Goal: Task Accomplishment & Management: Manage account settings

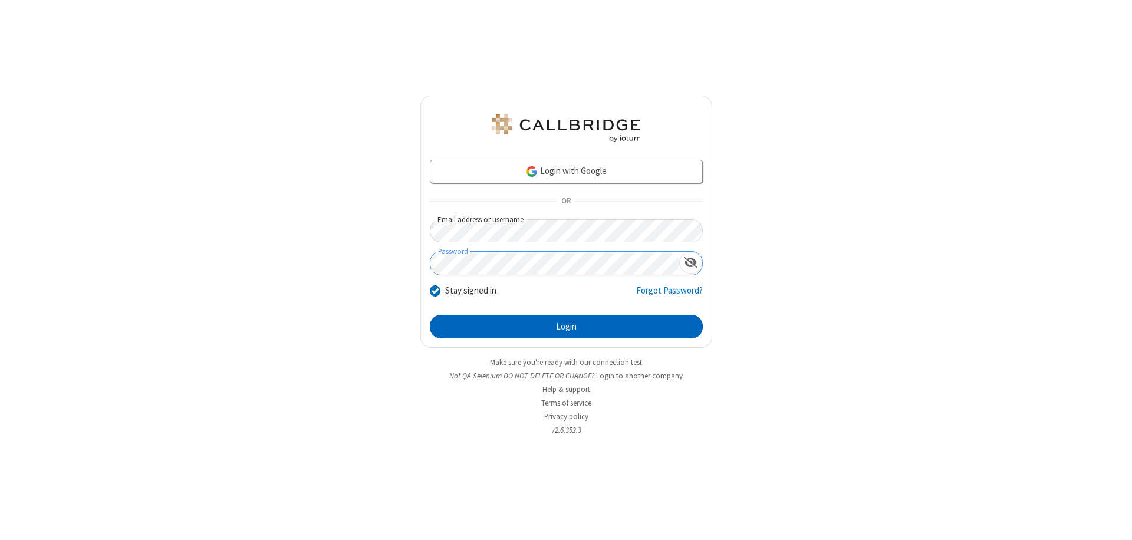
click at [566, 327] on button "Login" at bounding box center [566, 327] width 273 height 24
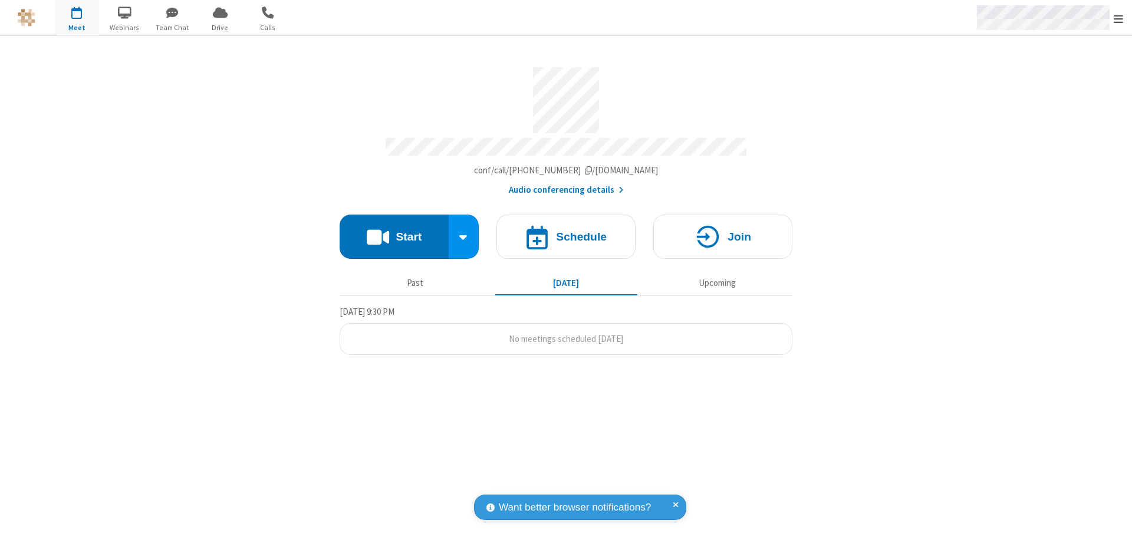
click at [1119, 18] on span "Open menu" at bounding box center [1118, 19] width 9 height 12
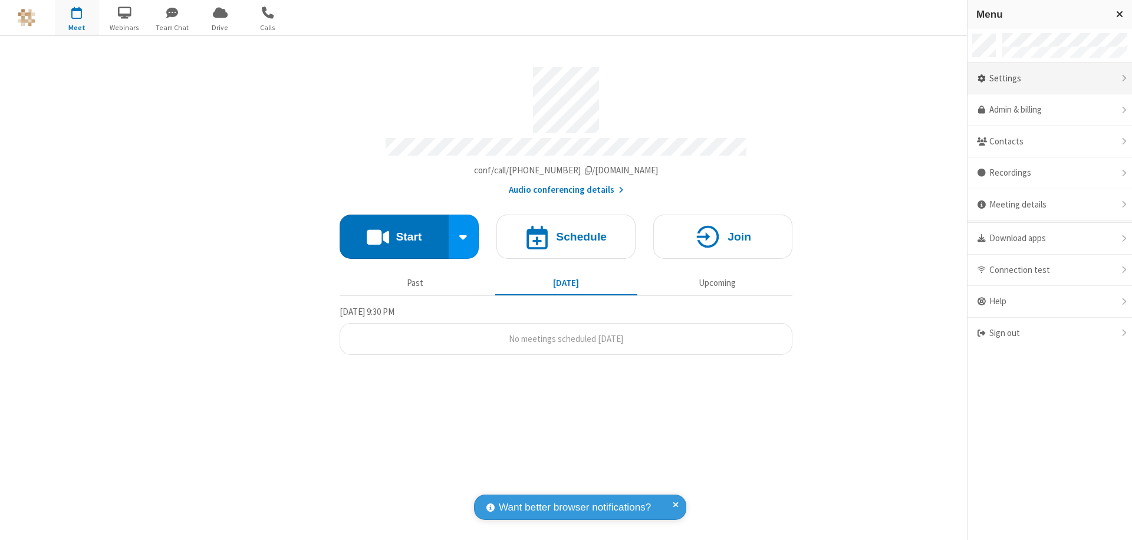
click at [1050, 78] on div "Settings" at bounding box center [1050, 79] width 165 height 32
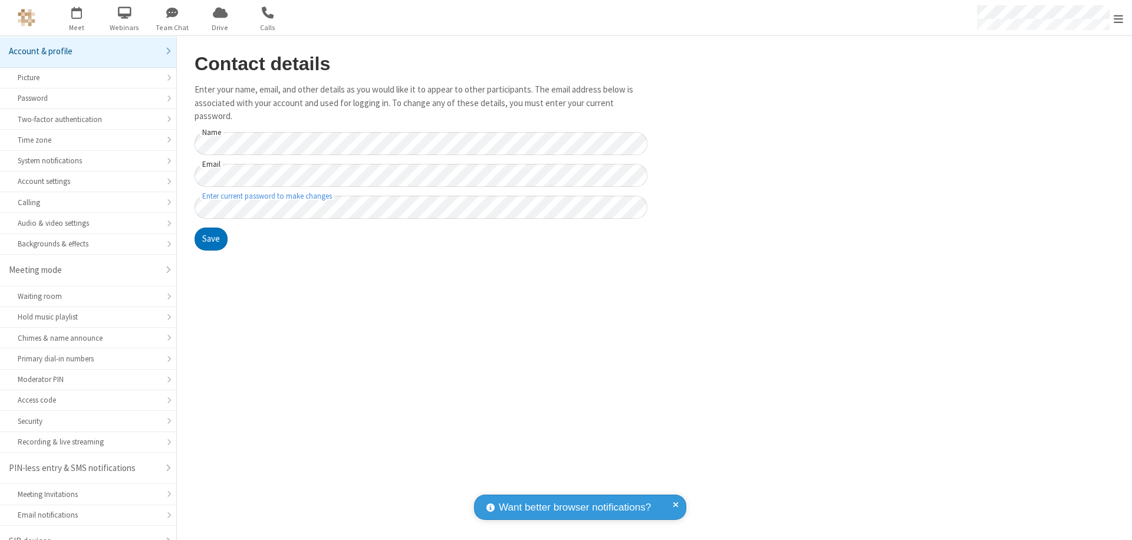
scroll to position [17, 0]
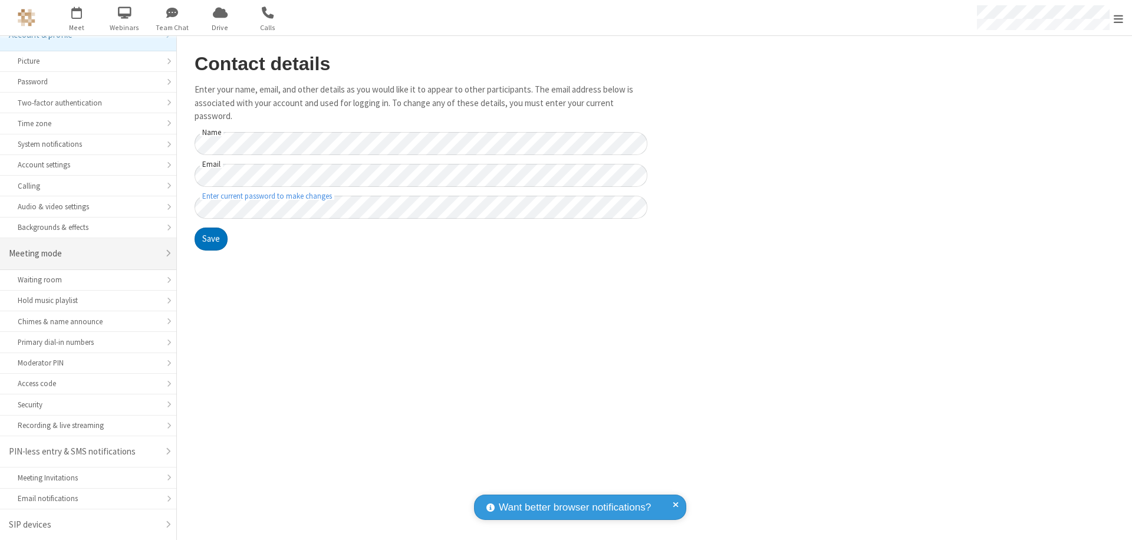
click at [84, 254] on div "Meeting mode" at bounding box center [84, 254] width 150 height 14
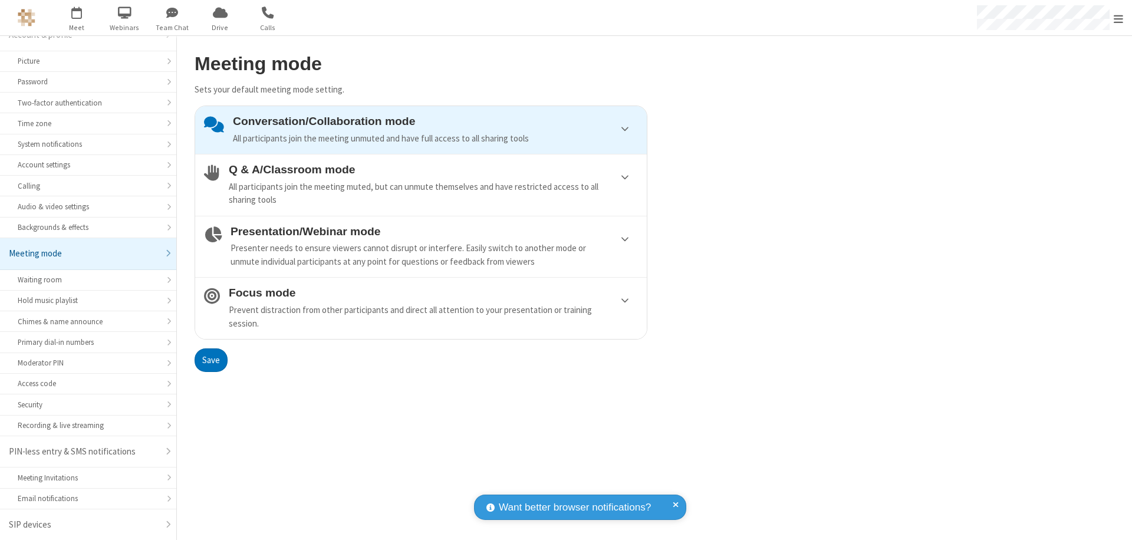
click at [421, 185] on div "All participants join the meeting muted, but can unmute themselves and have res…" at bounding box center [433, 193] width 409 height 27
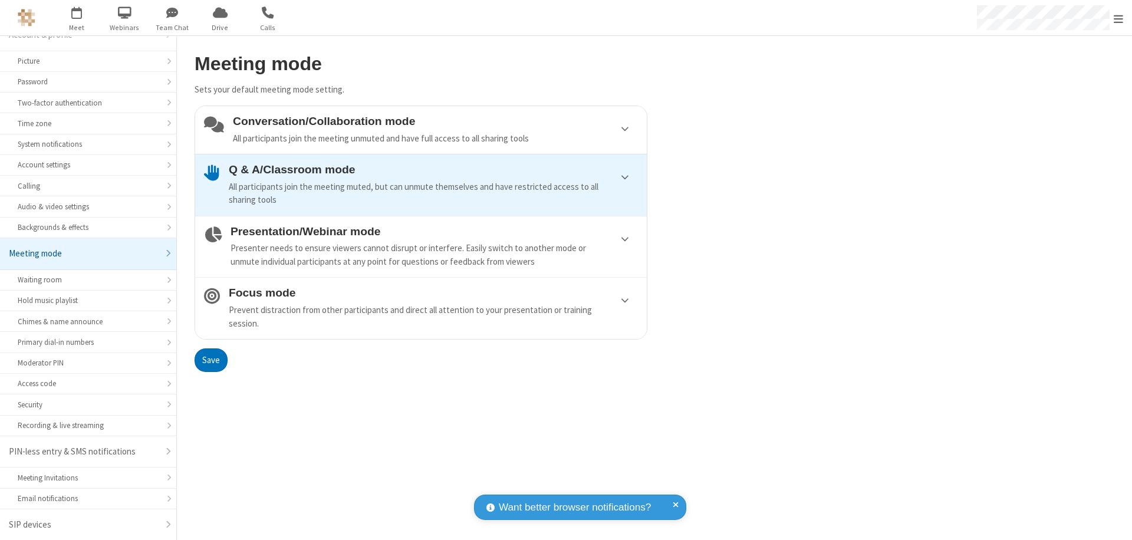
click at [211, 360] on button "Save" at bounding box center [211, 361] width 33 height 24
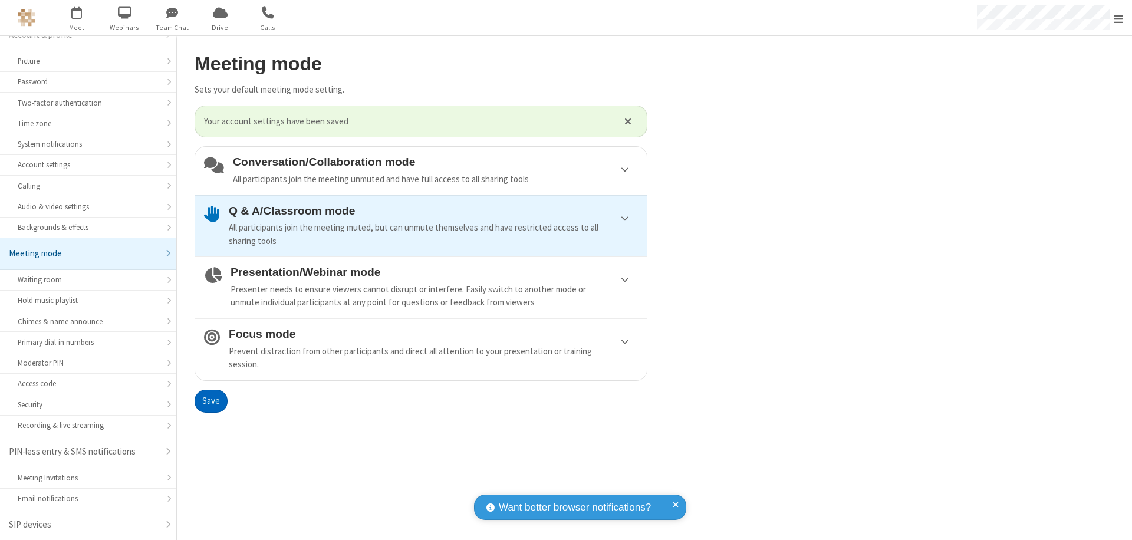
click at [1119, 18] on span "Open menu" at bounding box center [1118, 19] width 9 height 12
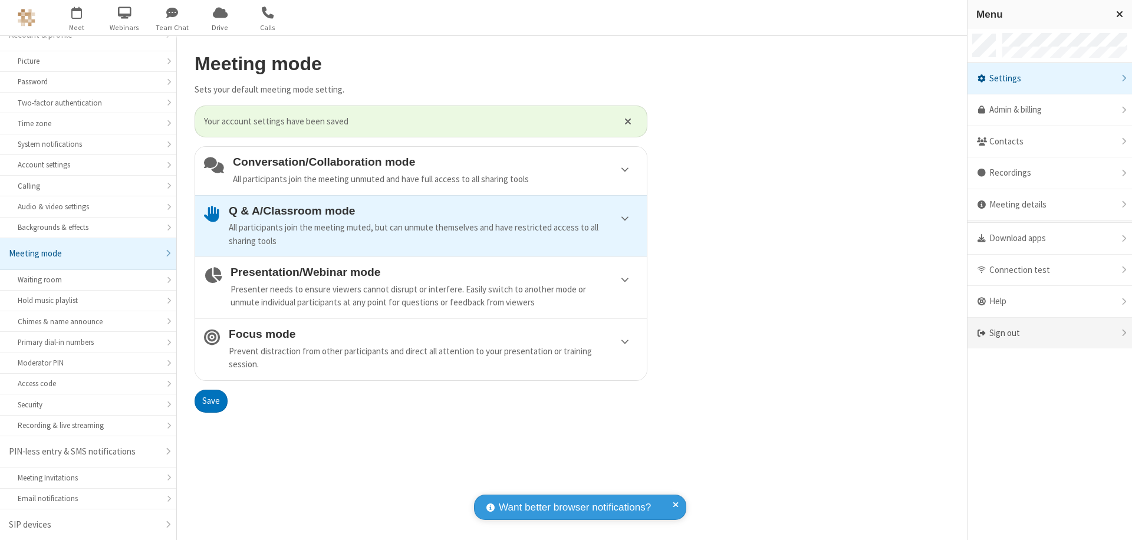
click at [1050, 333] on div "Sign out" at bounding box center [1050, 333] width 165 height 31
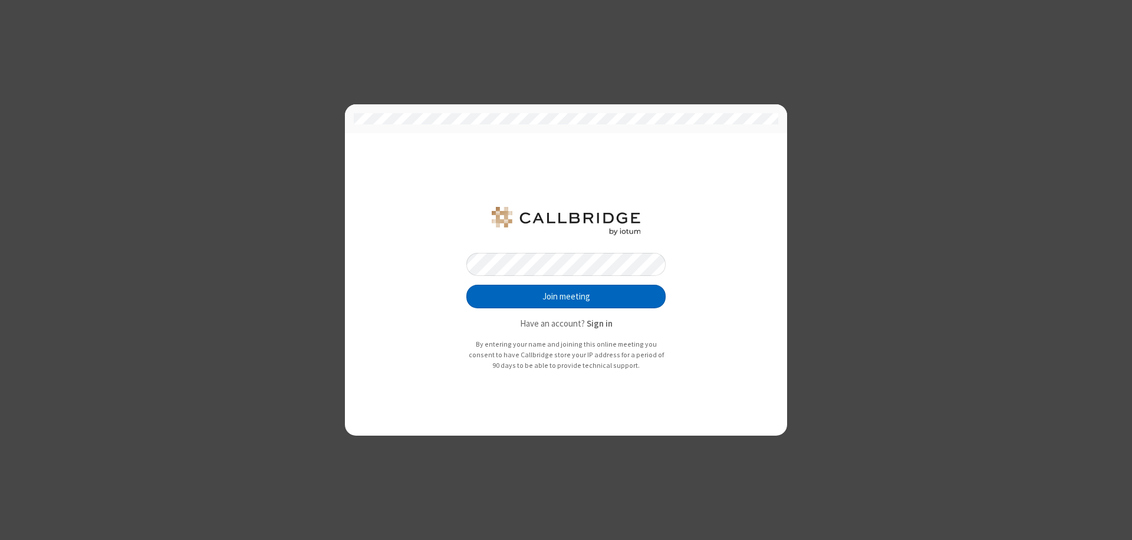
click at [566, 297] on button "Join meeting" at bounding box center [565, 297] width 199 height 24
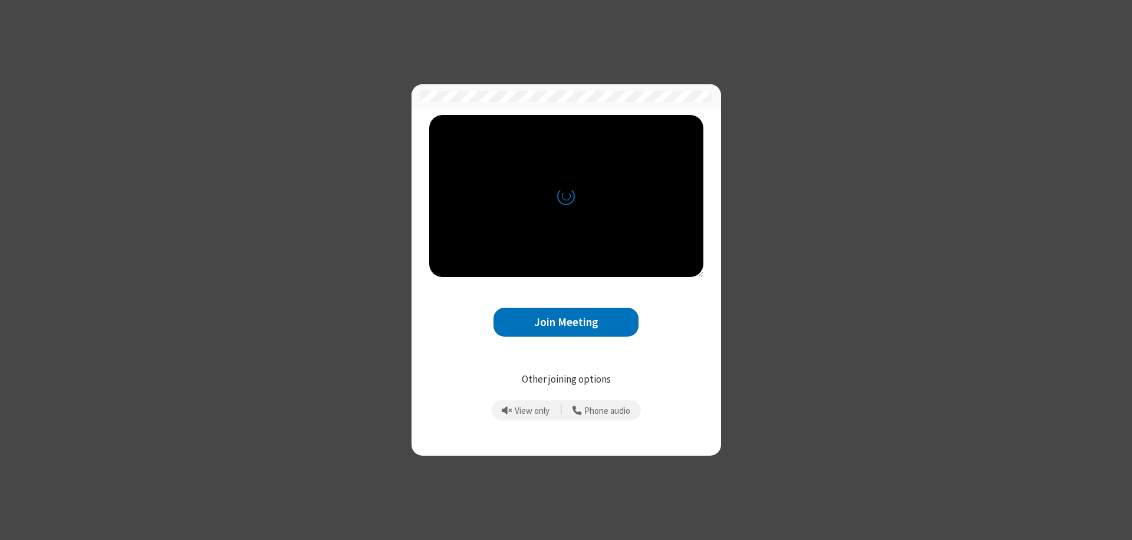
click at [566, 322] on button "Join Meeting" at bounding box center [566, 322] width 145 height 29
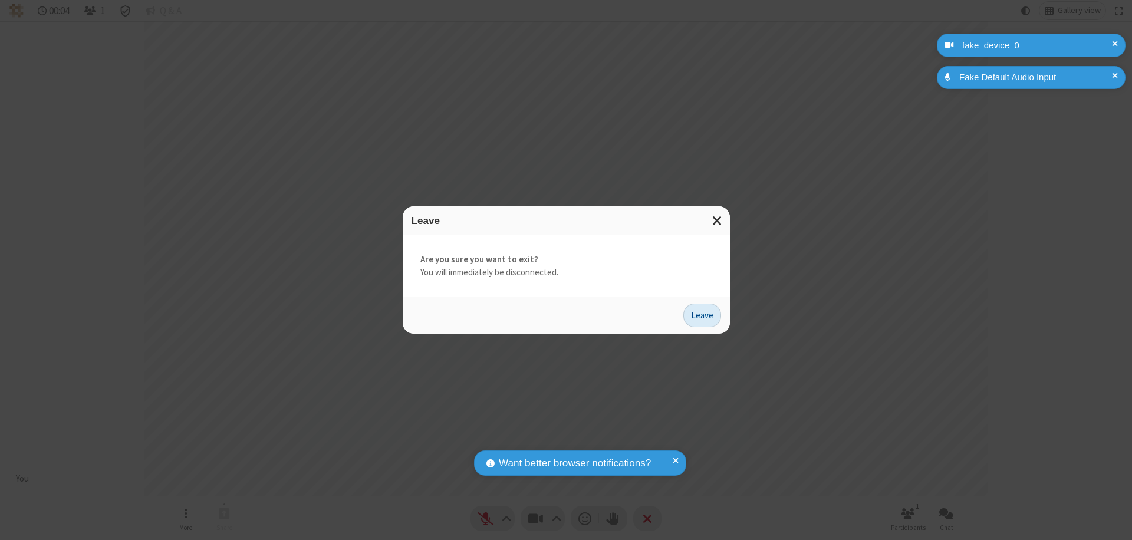
click at [702, 315] on button "Leave" at bounding box center [702, 316] width 38 height 24
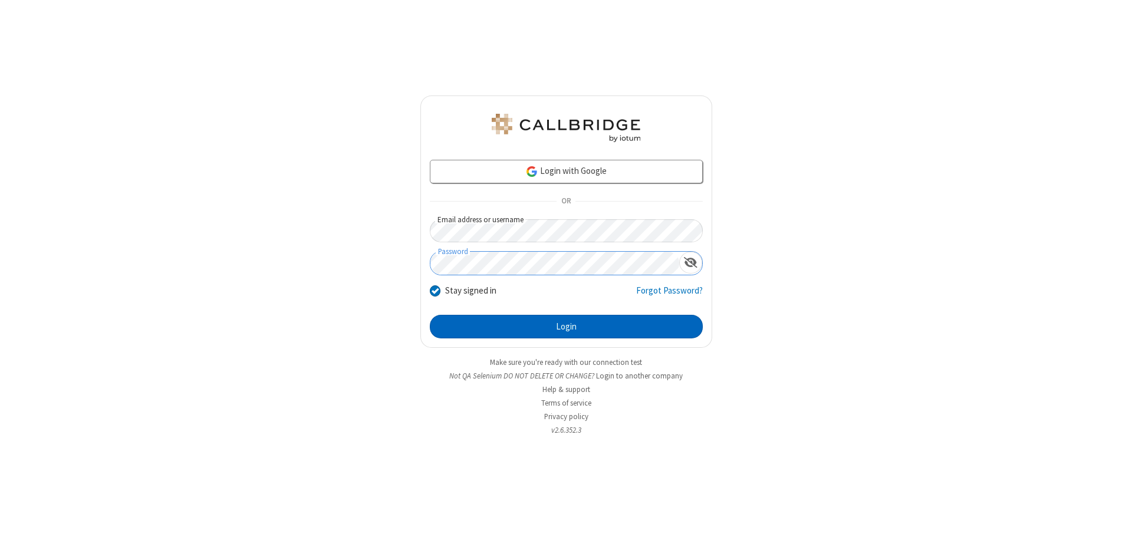
click at [566, 327] on button "Login" at bounding box center [566, 327] width 273 height 24
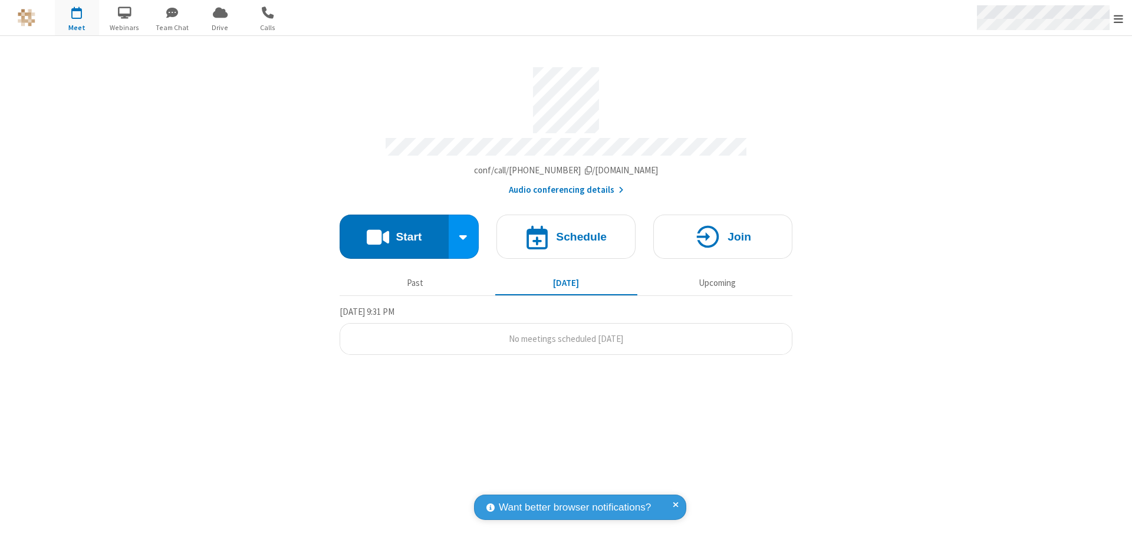
click at [1119, 18] on span "Open menu" at bounding box center [1118, 19] width 9 height 12
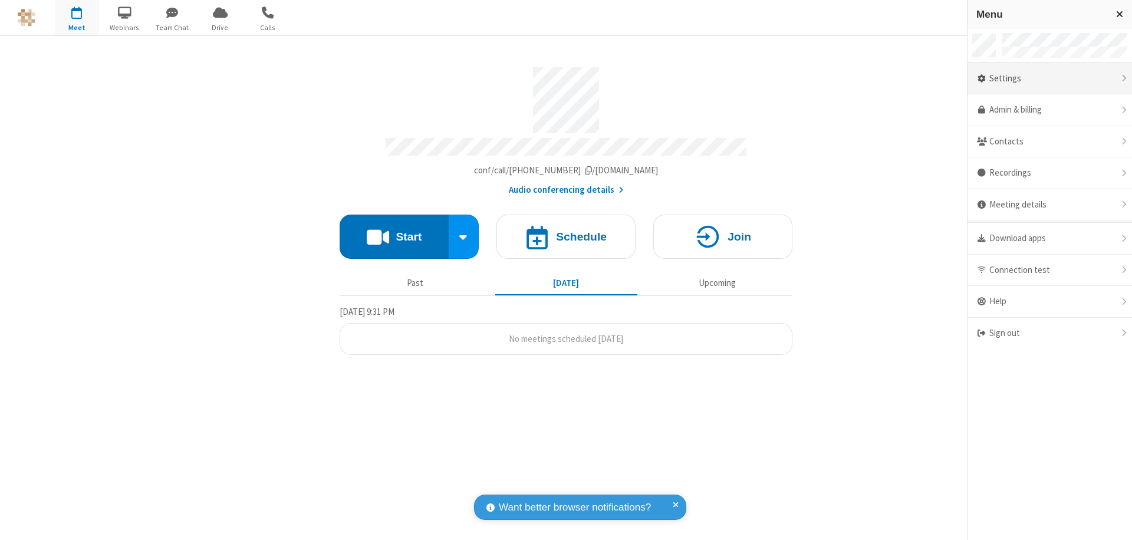
click at [1050, 78] on div "Settings" at bounding box center [1050, 79] width 165 height 32
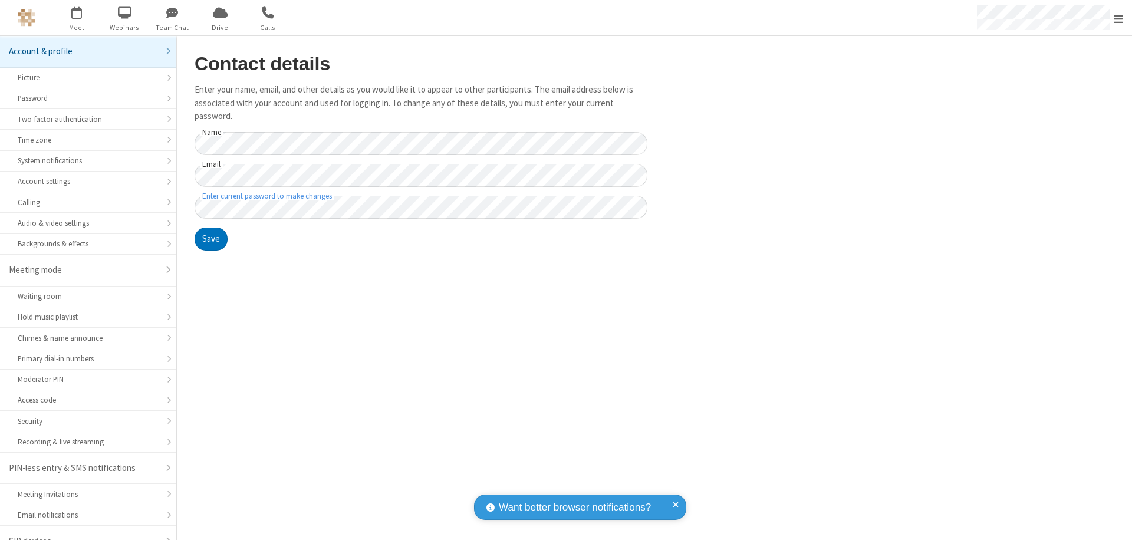
scroll to position [17, 0]
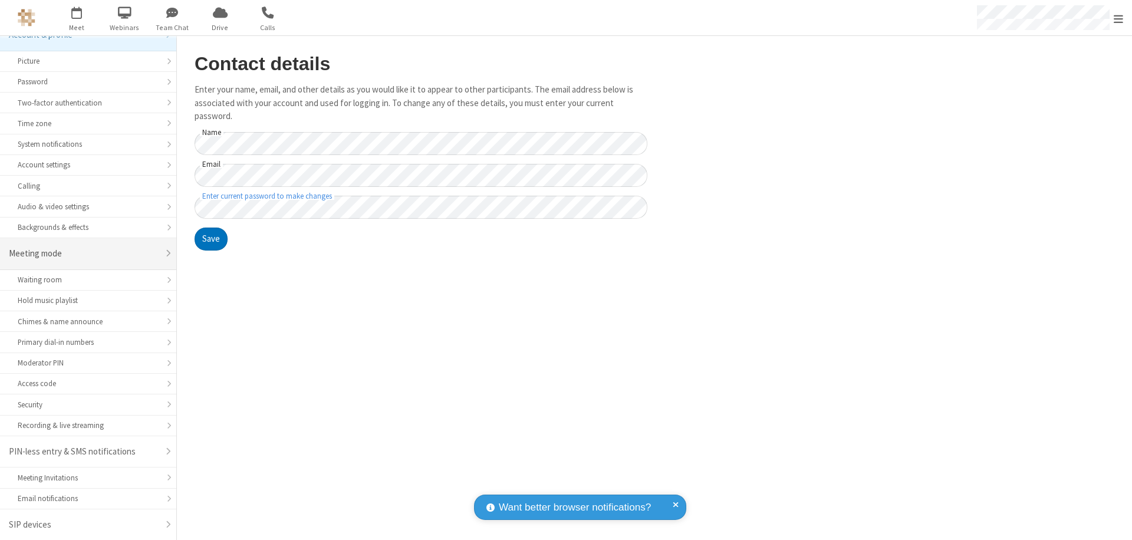
click at [84, 254] on div "Meeting mode" at bounding box center [84, 254] width 150 height 14
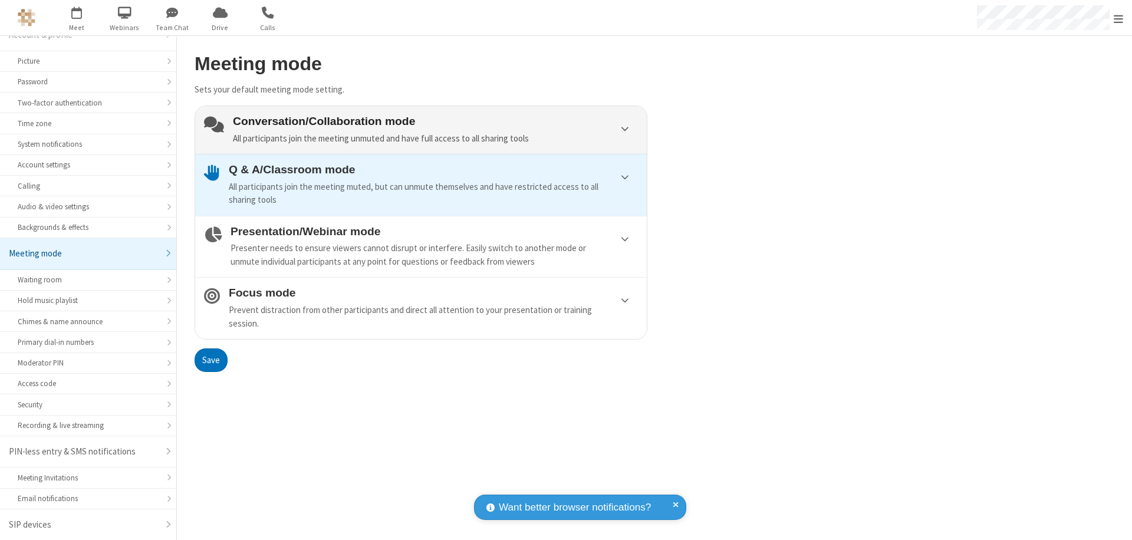
click at [421, 130] on div "Conversation/Collaboration mode All participants join the meeting unmuted and h…" at bounding box center [435, 130] width 405 height 30
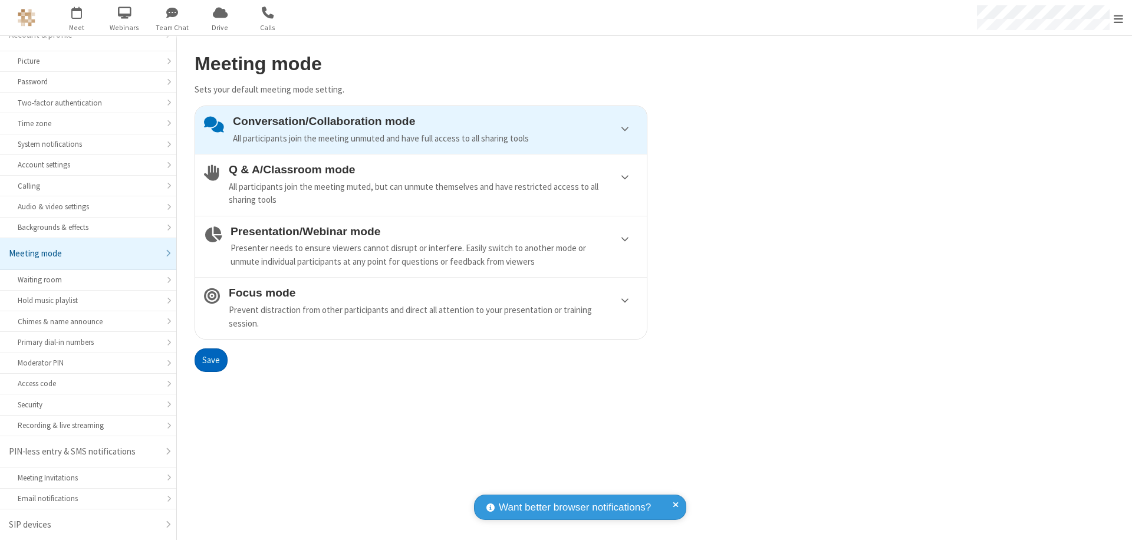
click at [211, 360] on button "Save" at bounding box center [211, 361] width 33 height 24
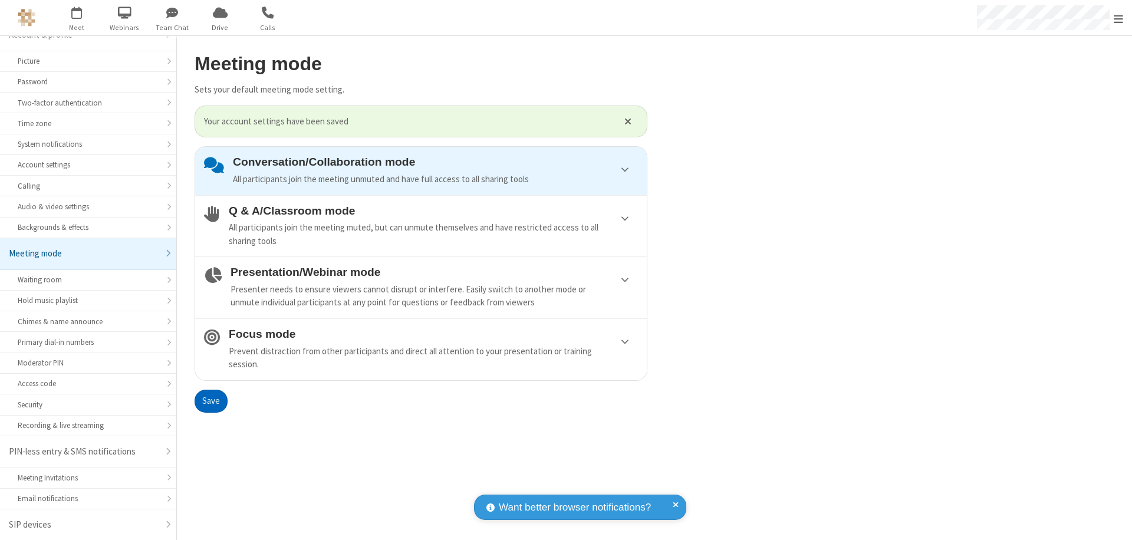
click at [1119, 18] on span "Open menu" at bounding box center [1118, 19] width 9 height 12
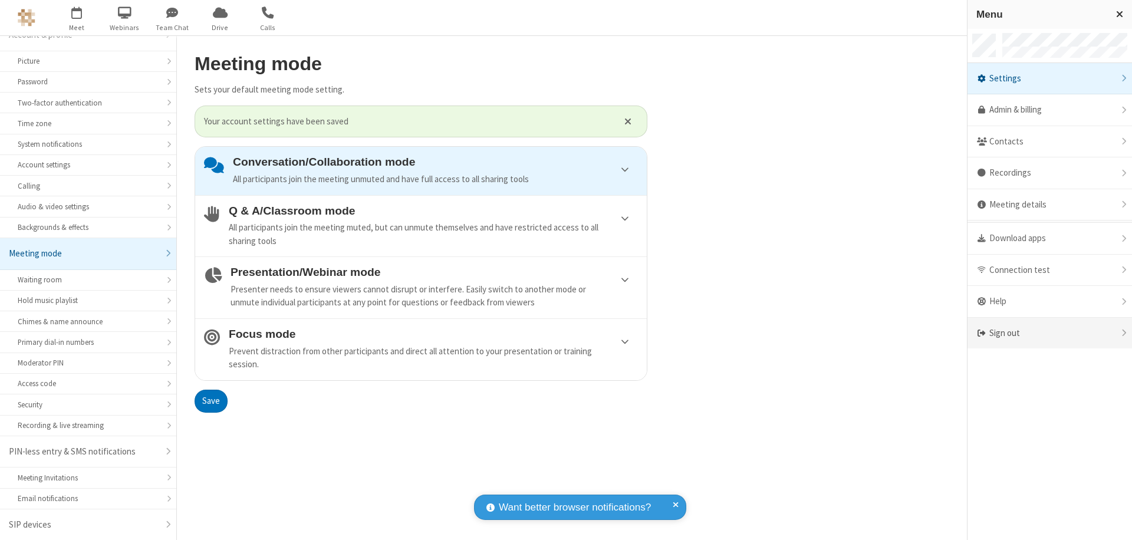
click at [1050, 333] on div "Sign out" at bounding box center [1050, 333] width 165 height 31
